Goal: Task Accomplishment & Management: Complete application form

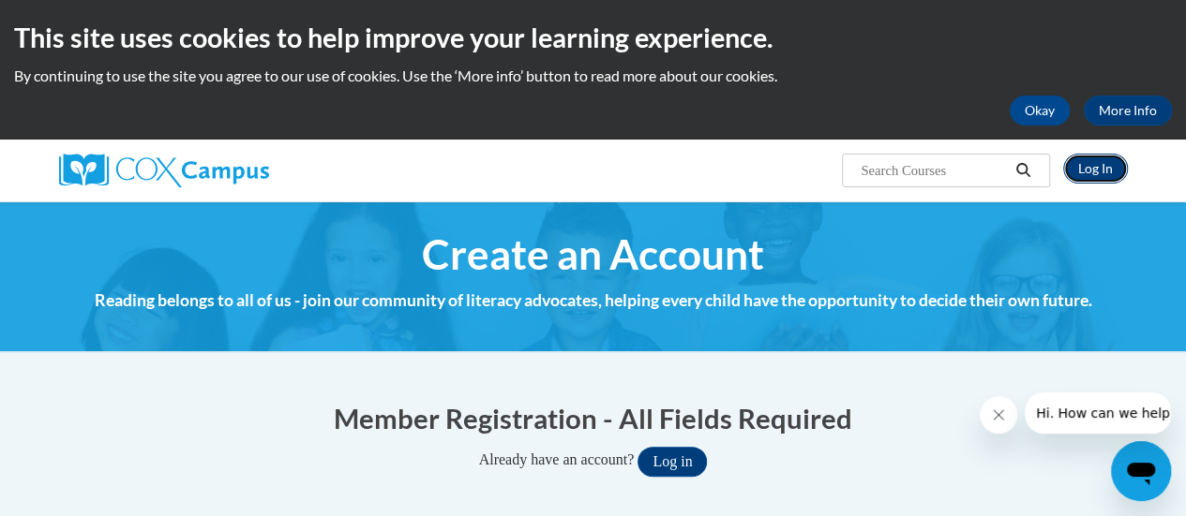
click at [1097, 172] on link "Log In" at bounding box center [1095, 169] width 65 height 30
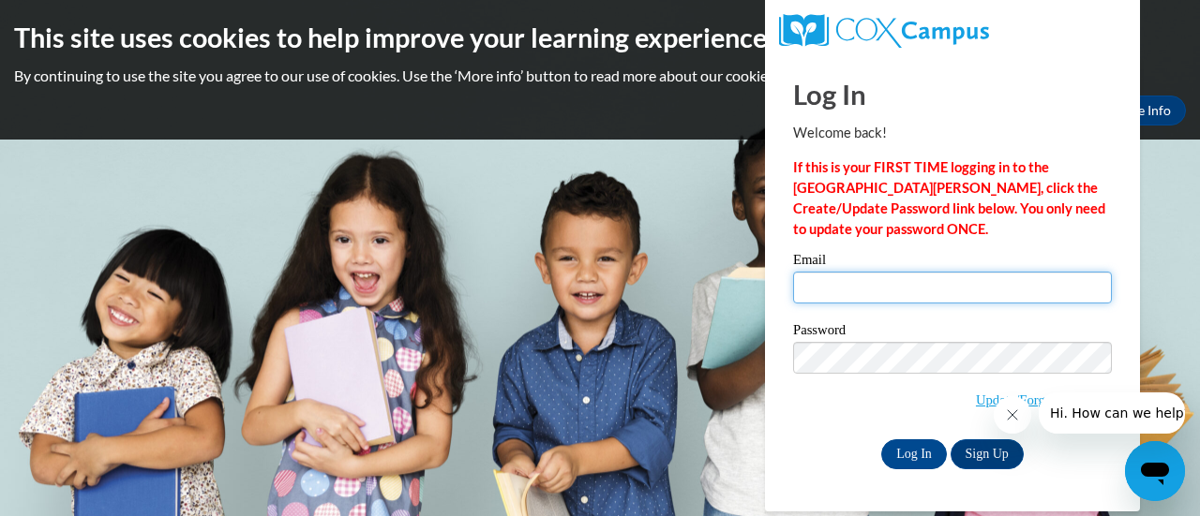
click at [909, 296] on input "Email" at bounding box center [952, 288] width 319 height 32
type input "[EMAIL_ADDRESS][DOMAIN_NAME]"
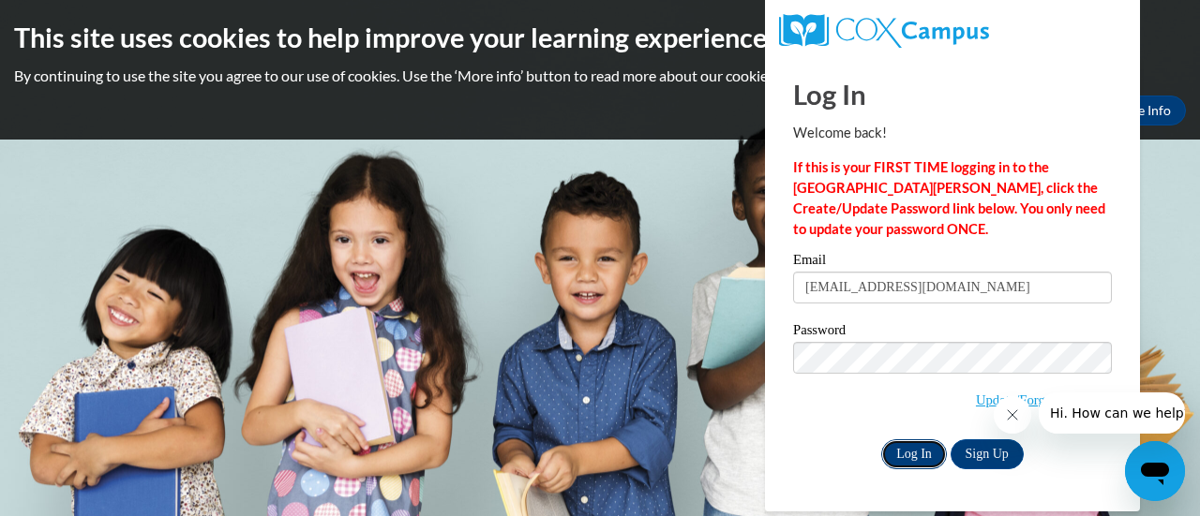
click at [915, 445] on input "Log In" at bounding box center [914, 455] width 66 height 30
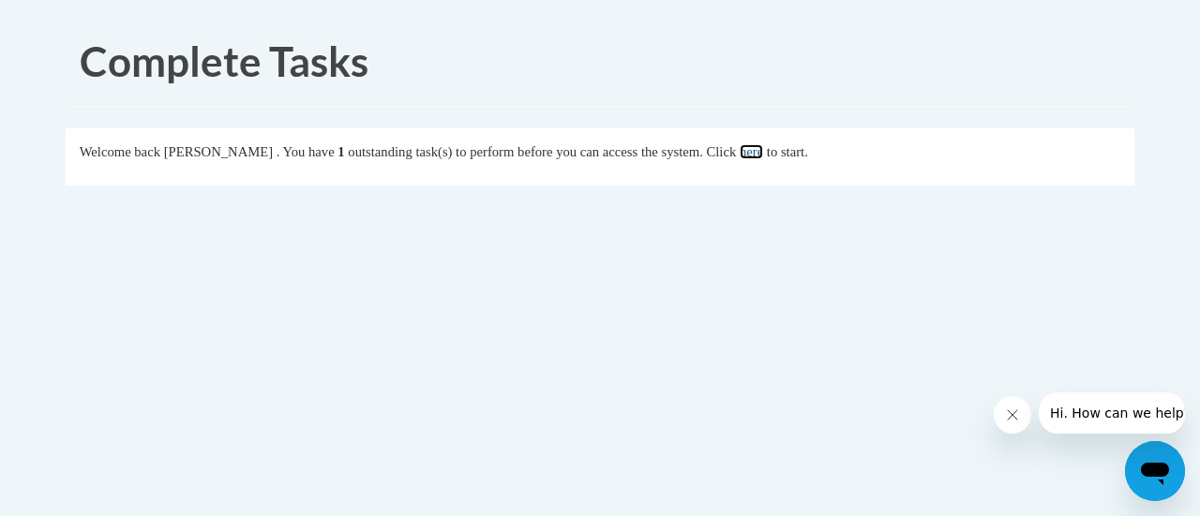
click at [763, 148] on link "here" at bounding box center [750, 151] width 23 height 15
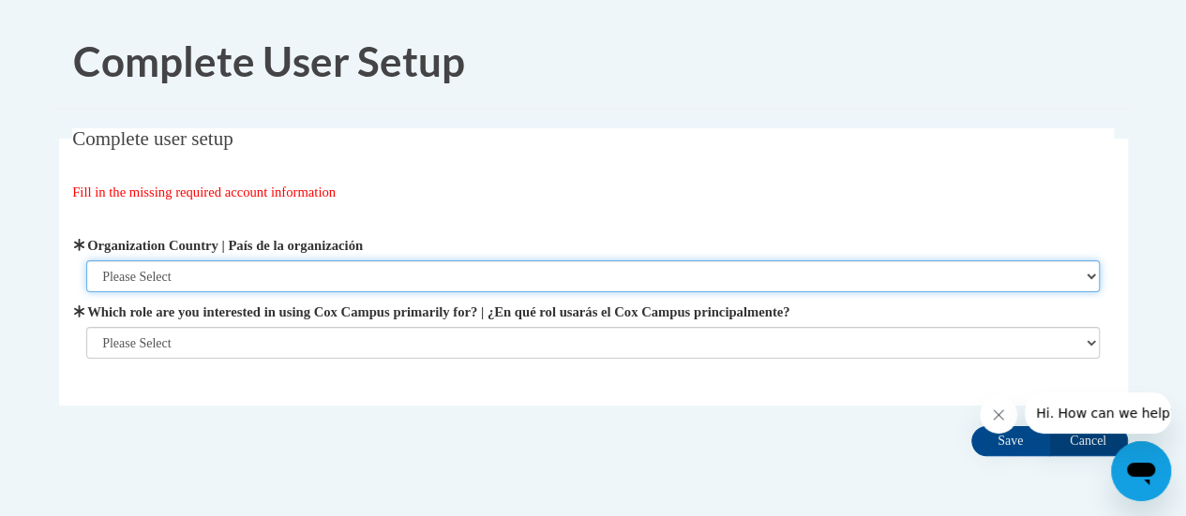
click at [250, 272] on select "Please Select United States | Estados Unidos Outside of the United States | Fue…" at bounding box center [592, 277] width 1013 height 32
select select "ad49bcad-a171-4b2e-b99c-48b446064914"
click at [86, 261] on select "Please Select United States | Estados Unidos Outside of the United States | Fue…" at bounding box center [592, 277] width 1013 height 32
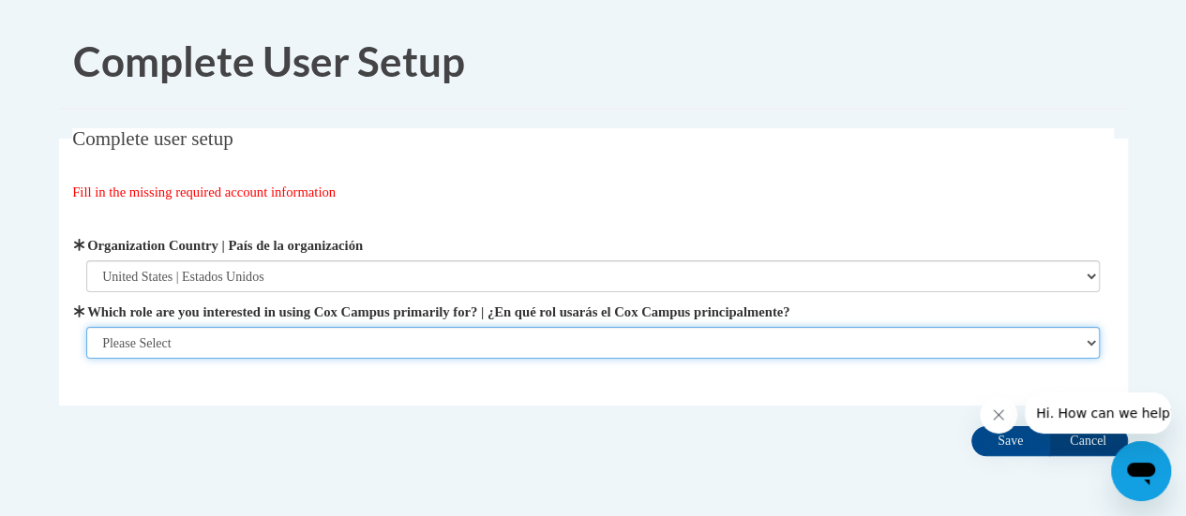
click at [278, 347] on select "Please Select College/University | Colegio/Universidad Community/Nonprofit Part…" at bounding box center [592, 343] width 1013 height 32
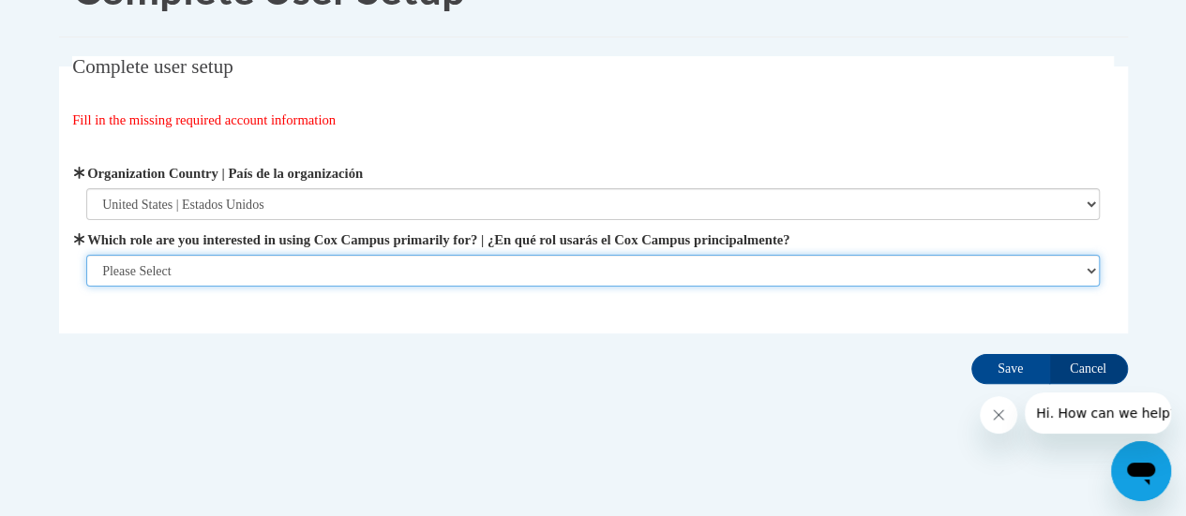
click at [443, 261] on select "Please Select College/University | Colegio/Universidad Community/Nonprofit Part…" at bounding box center [592, 271] width 1013 height 32
select select "fbf2d438-af2f-41f8-98f1-81c410e29de3"
click at [86, 287] on select "Please Select College/University | Colegio/Universidad Community/Nonprofit Part…" at bounding box center [592, 271] width 1013 height 32
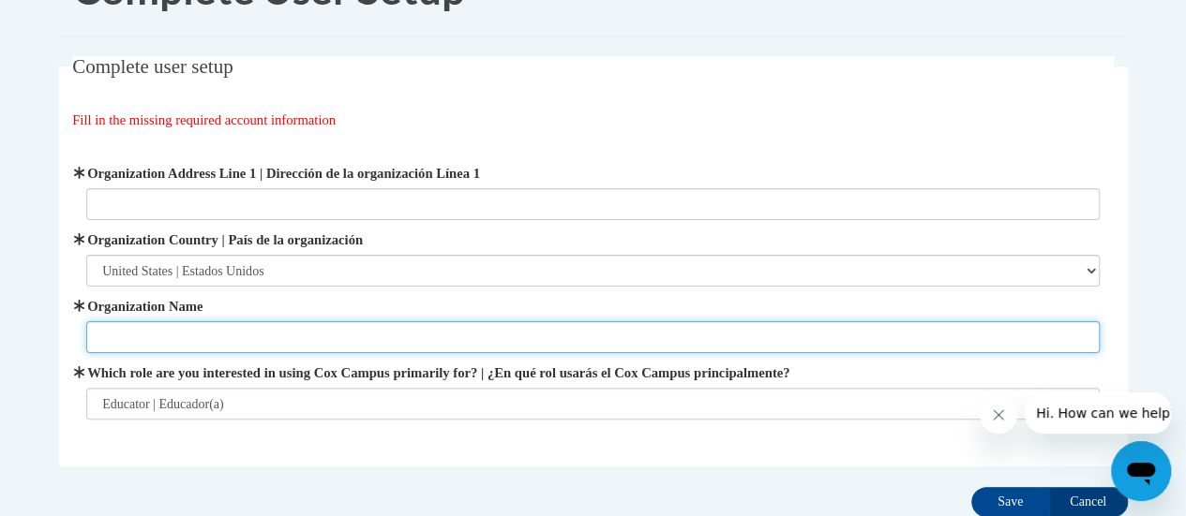
click at [328, 322] on input "Organization Name" at bounding box center [592, 337] width 1013 height 32
type input "Olympia Brown"
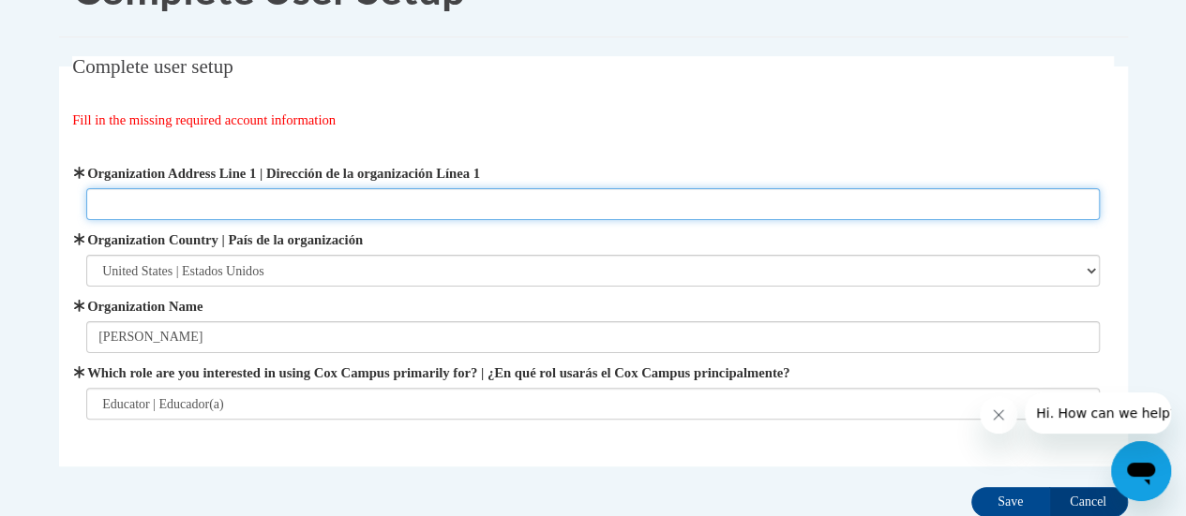
click at [308, 209] on input "Organization Address Line 1 | Dirección de la organización Línea 1" at bounding box center [592, 204] width 1013 height 32
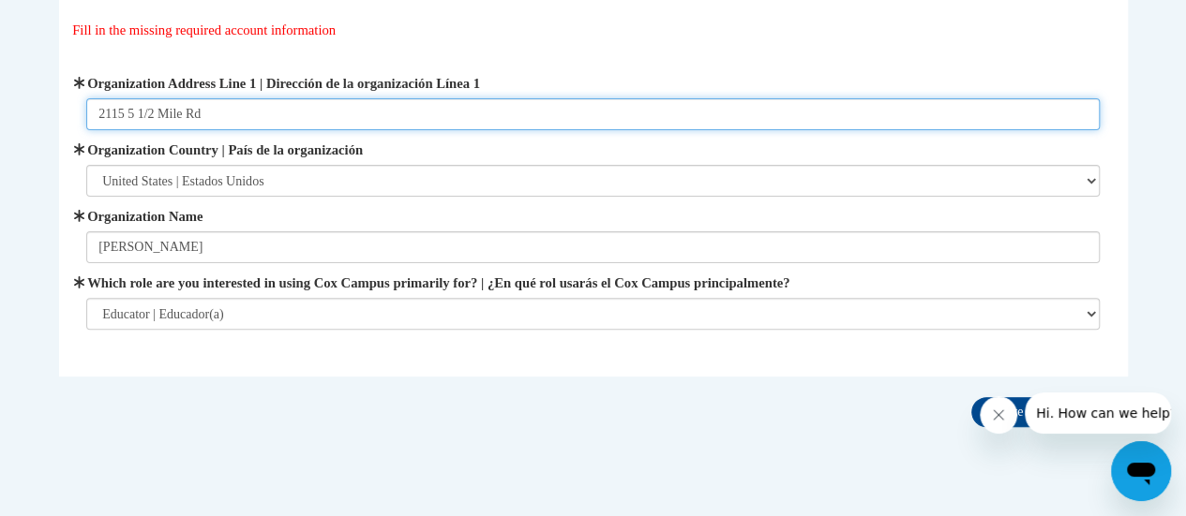
scroll to position [104, 0]
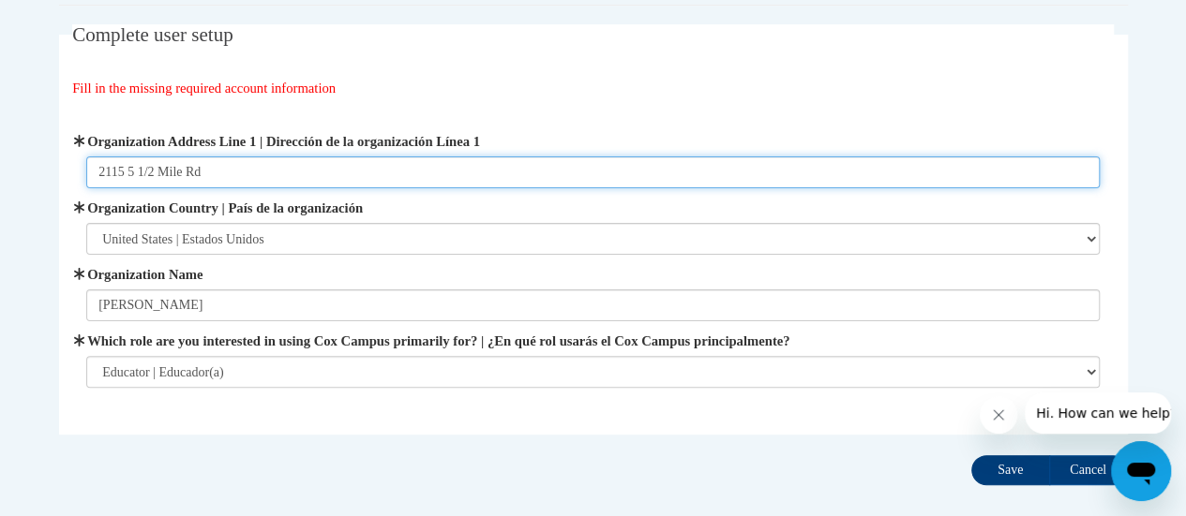
type input "2115 5 1/2 Mile Rd"
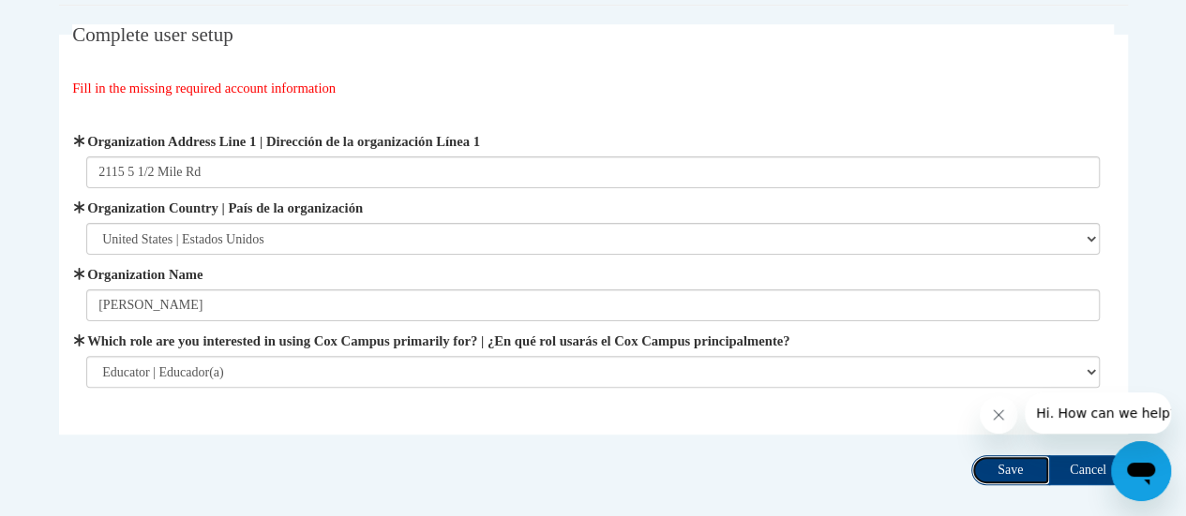
click at [1008, 473] on input "Save" at bounding box center [1010, 470] width 79 height 30
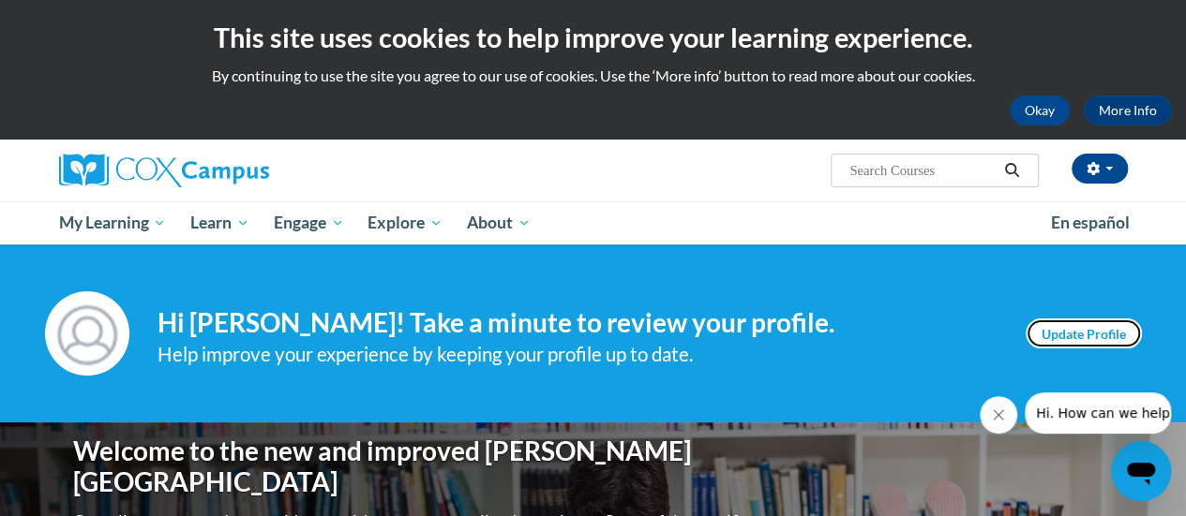
click at [1097, 336] on link "Update Profile" at bounding box center [1083, 334] width 116 height 30
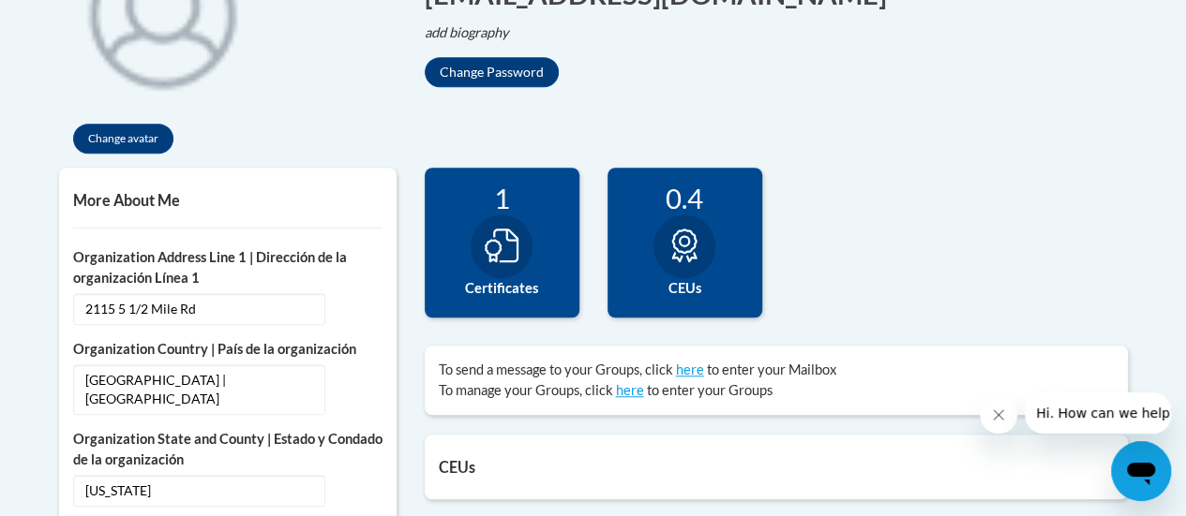
scroll to position [515, 0]
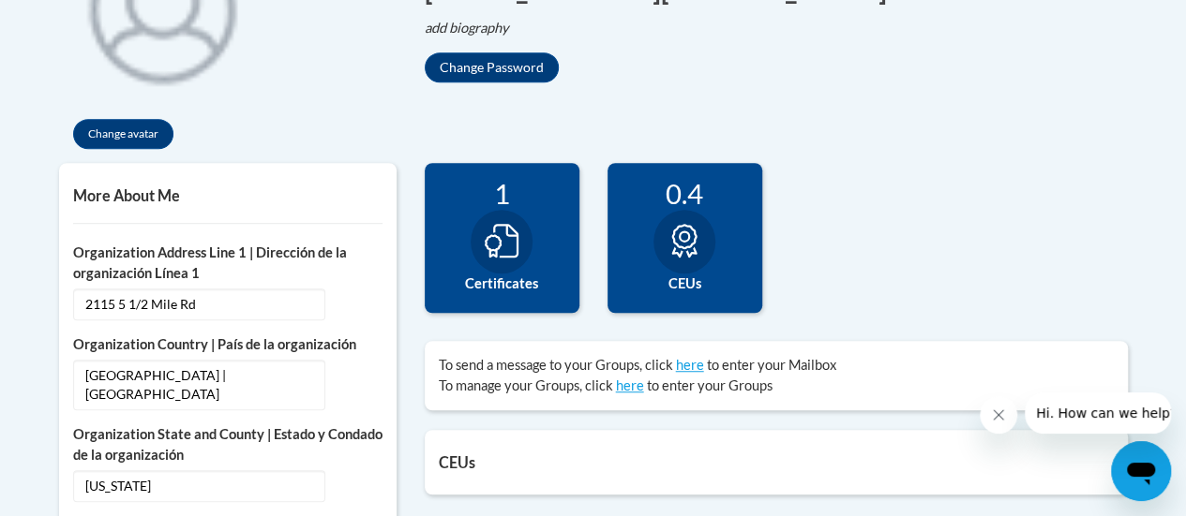
click at [493, 221] on div at bounding box center [501, 242] width 62 height 64
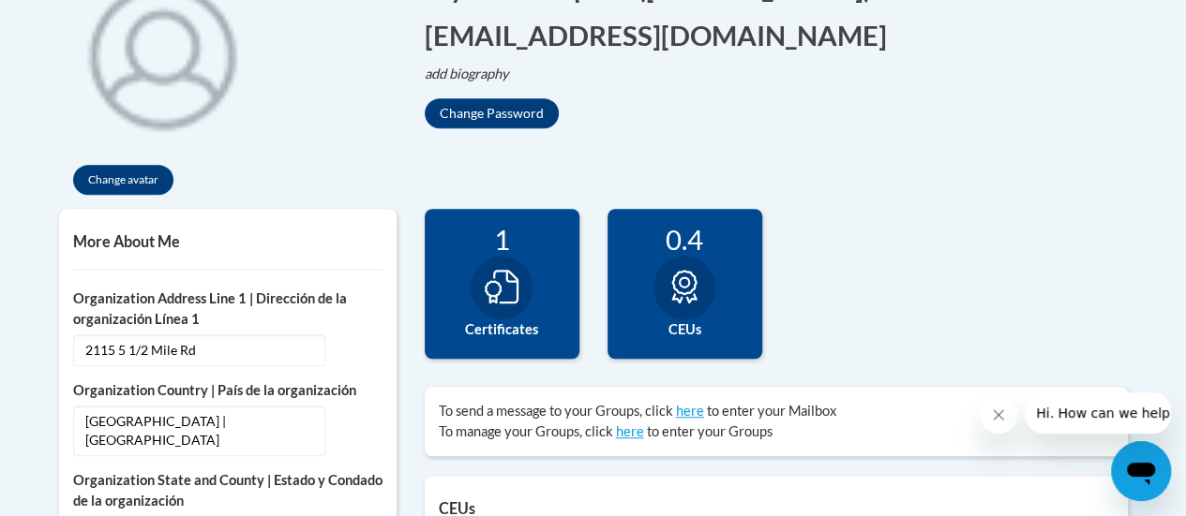
scroll to position [0, 0]
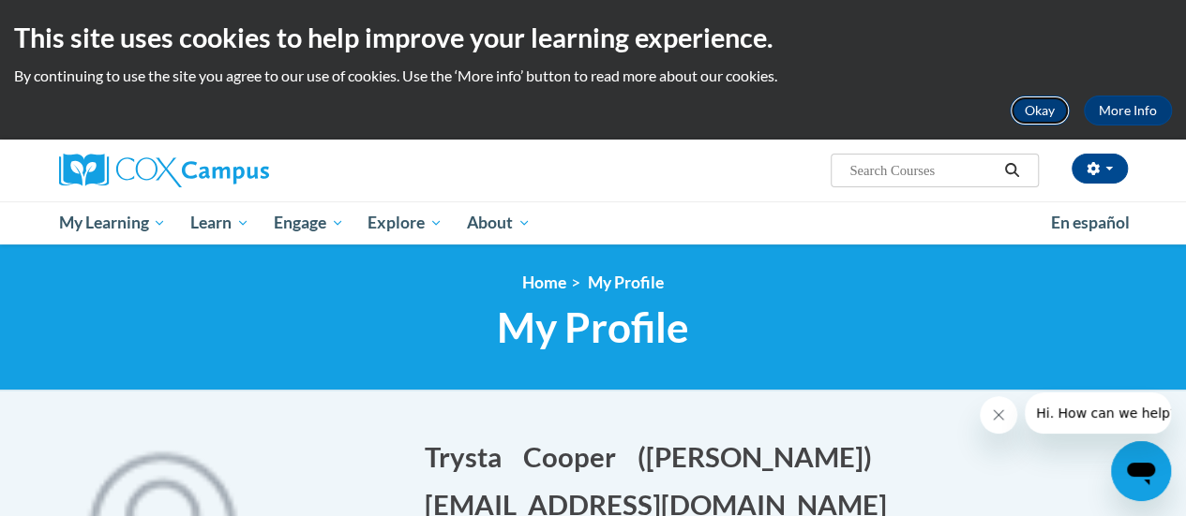
click at [1047, 108] on button "Okay" at bounding box center [1039, 111] width 60 height 30
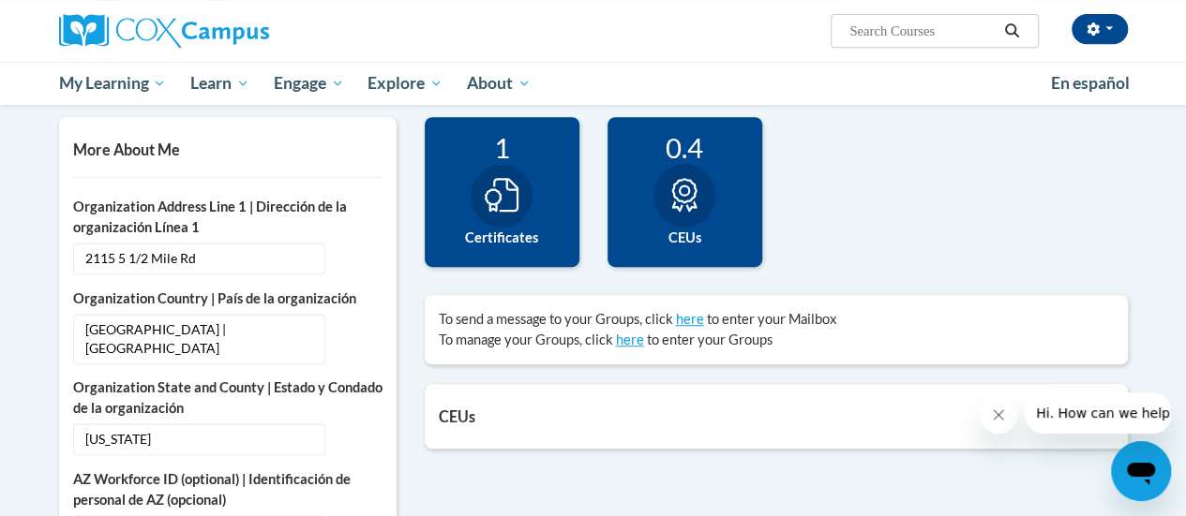
scroll to position [423, 0]
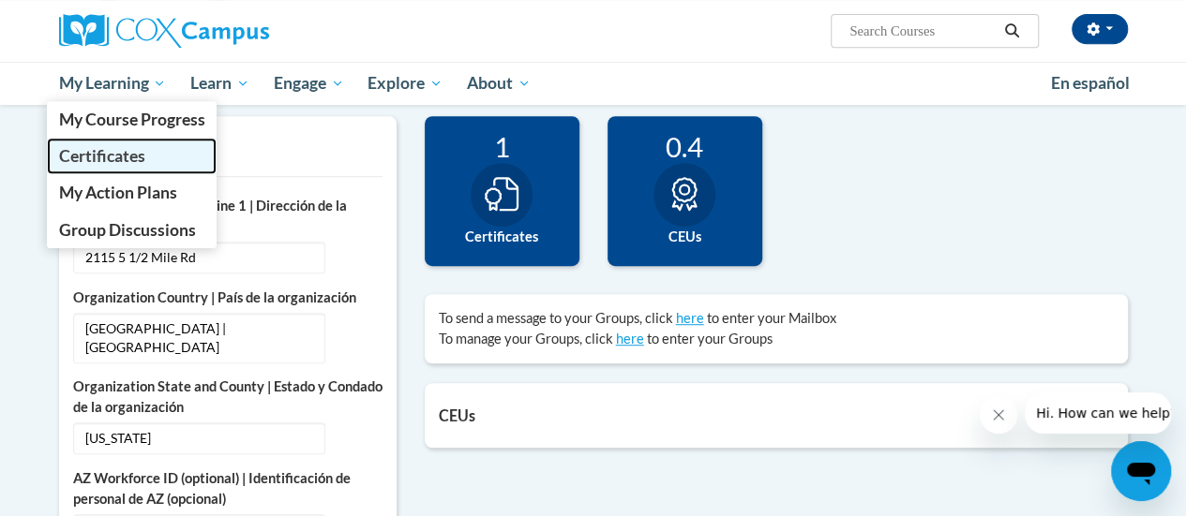
click at [112, 163] on span "Certificates" at bounding box center [101, 156] width 86 height 20
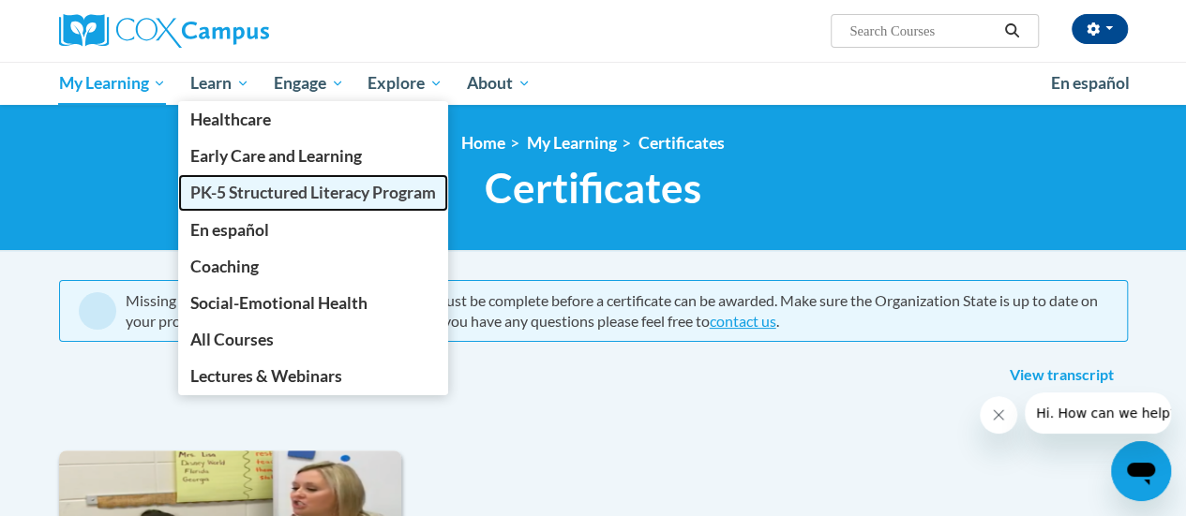
click at [274, 198] on span "PK-5 Structured Literacy Program" at bounding box center [313, 193] width 246 height 20
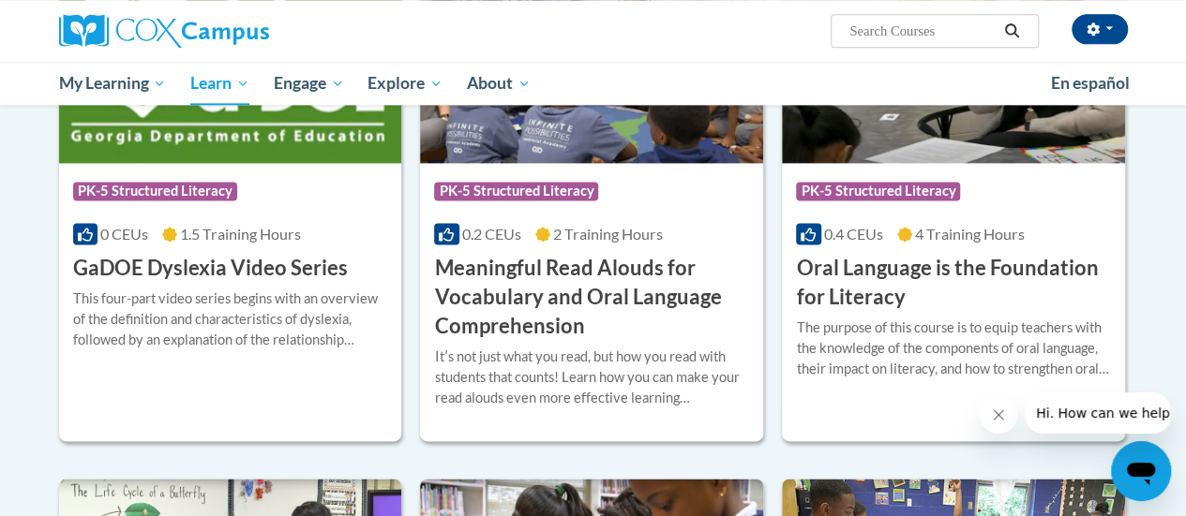
scroll to position [1222, 0]
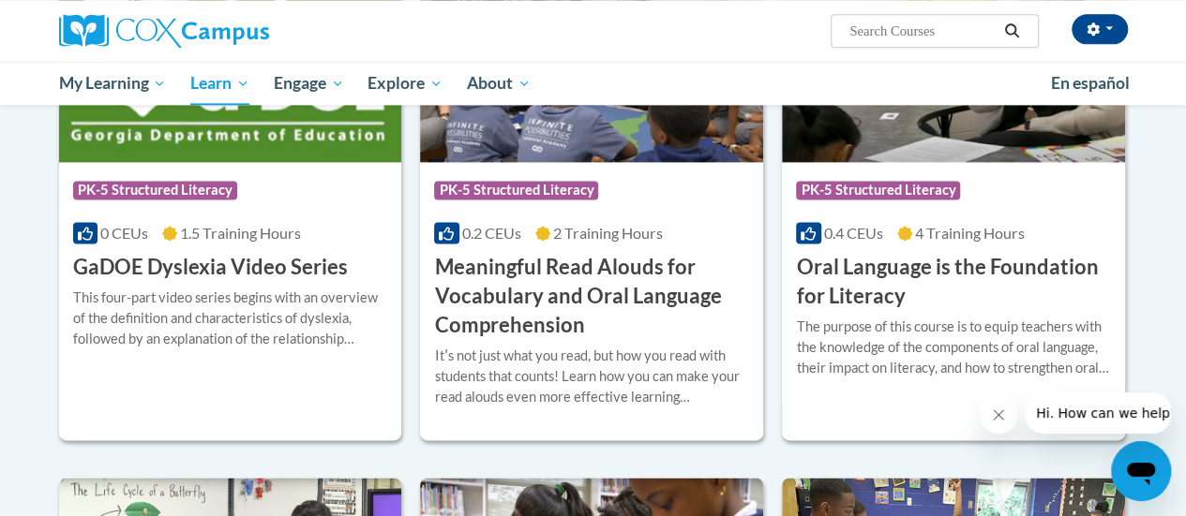
click at [996, 425] on button "Close message from company" at bounding box center [997, 414] width 37 height 37
